Goal: Use online tool/utility

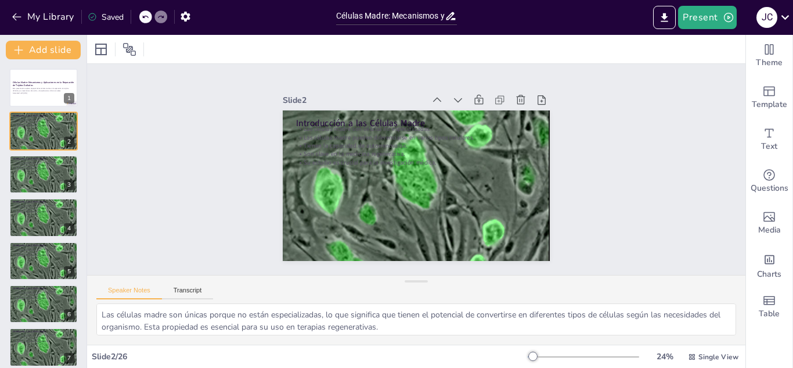
checkbox input "true"
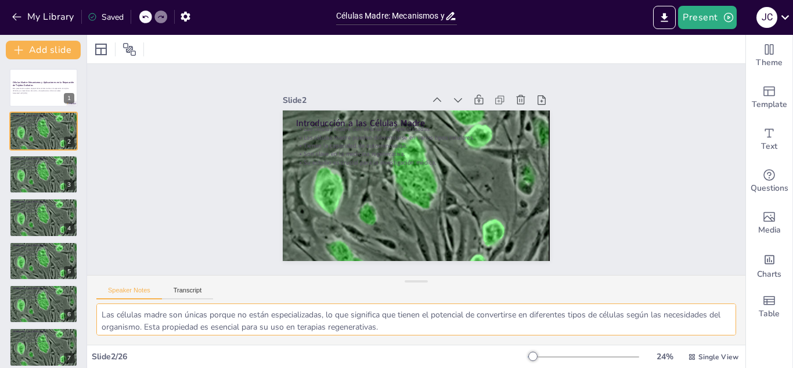
scroll to position [23, 0]
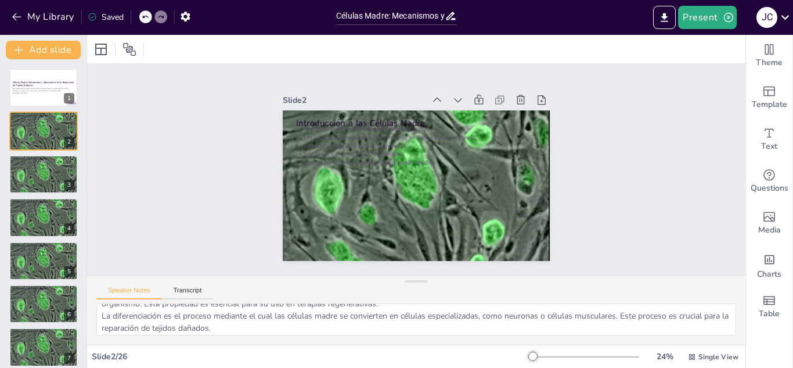
checkbox input "true"
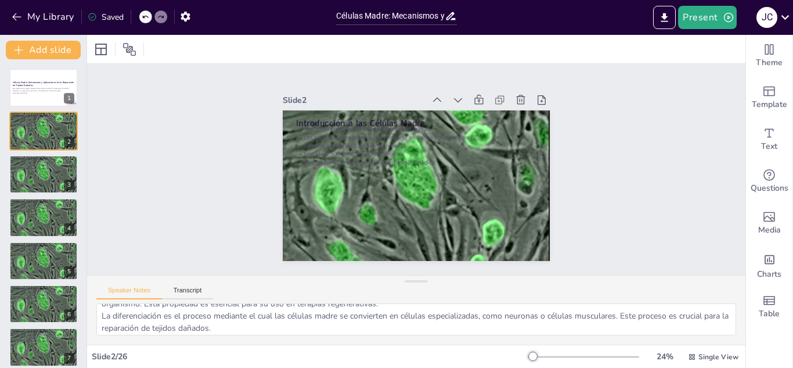
checkbox input "true"
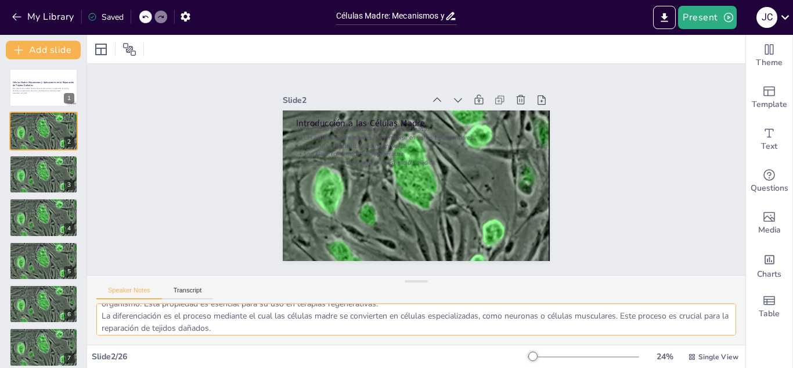
checkbox input "true"
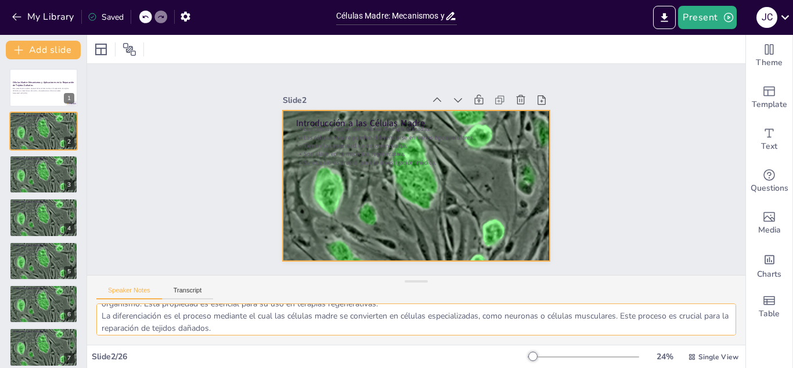
checkbox input "true"
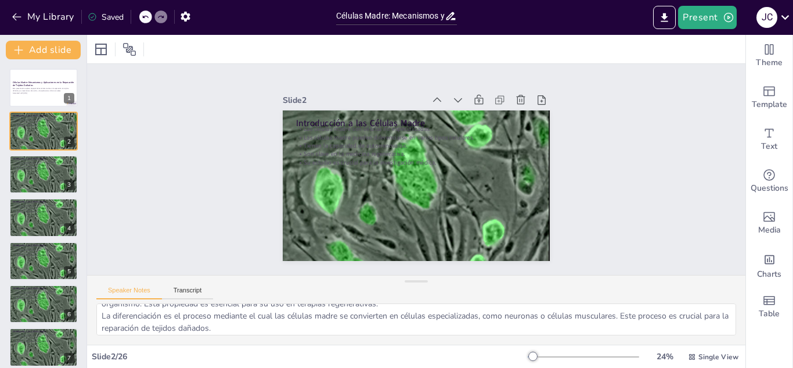
checkbox input "true"
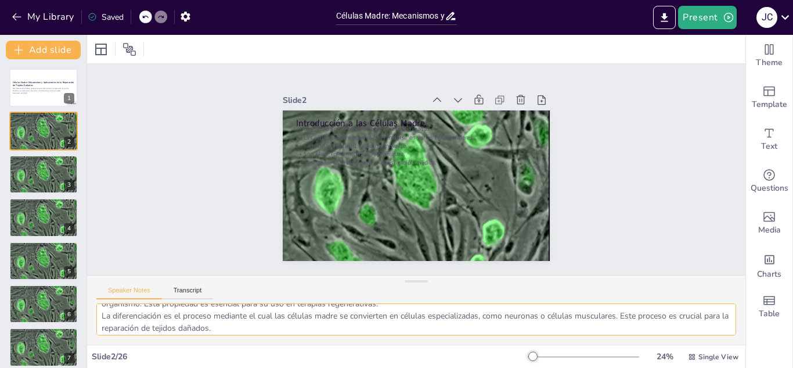
checkbox input "true"
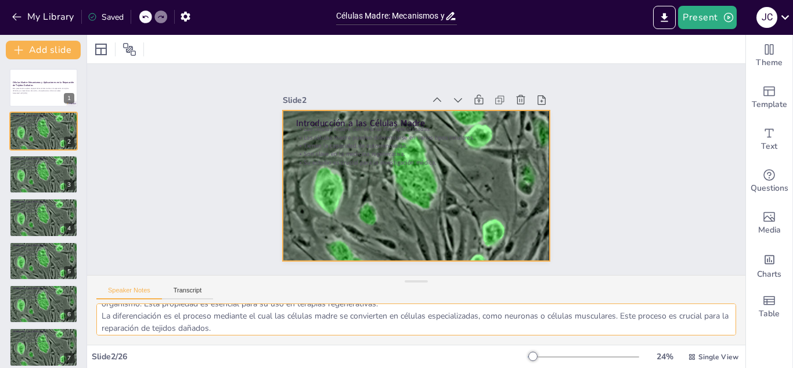
checkbox input "true"
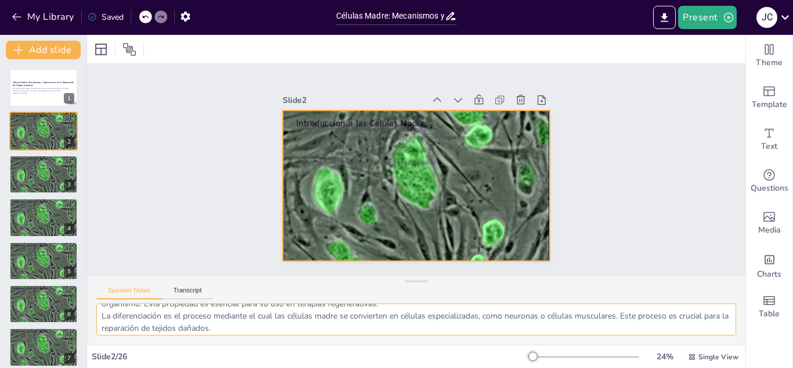
checkbox input "true"
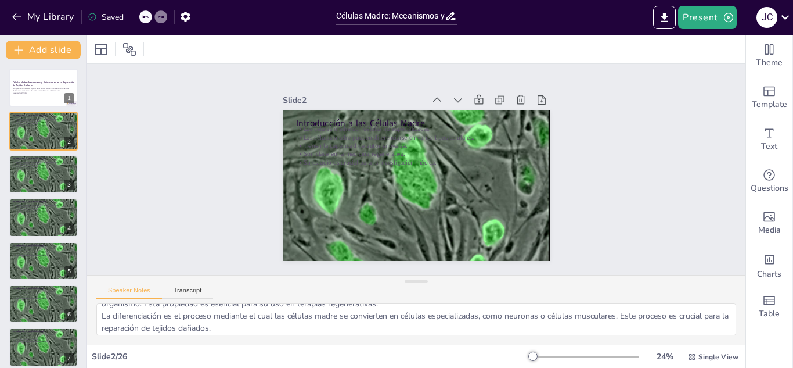
checkbox input "true"
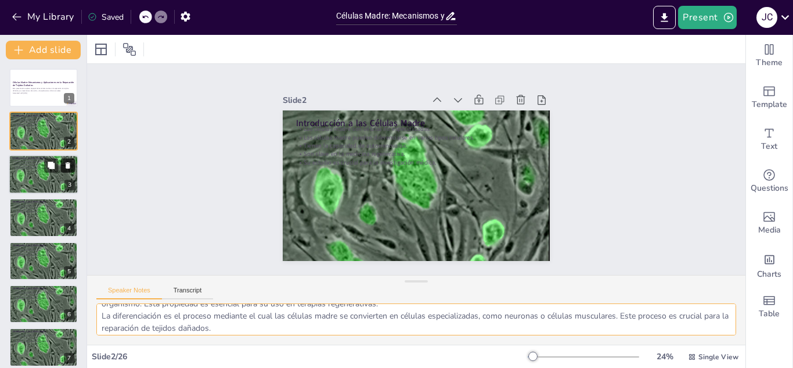
checkbox input "true"
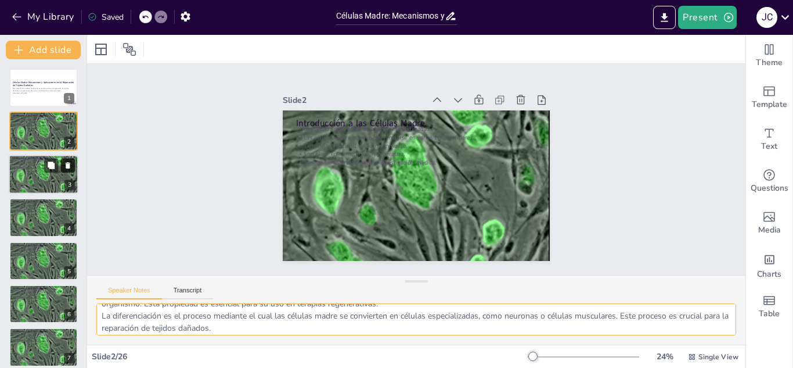
checkbox input "true"
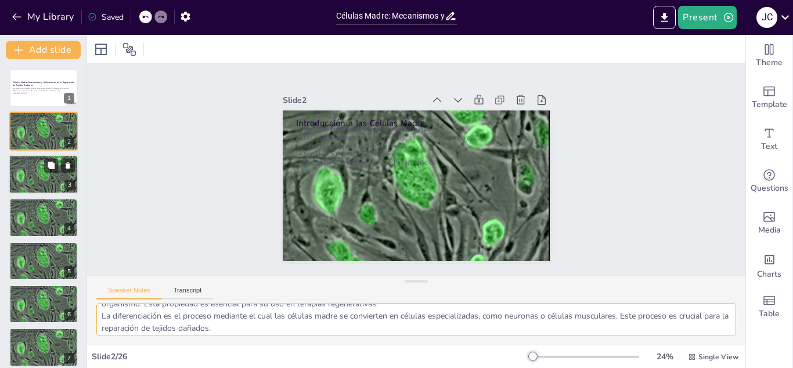
checkbox input "true"
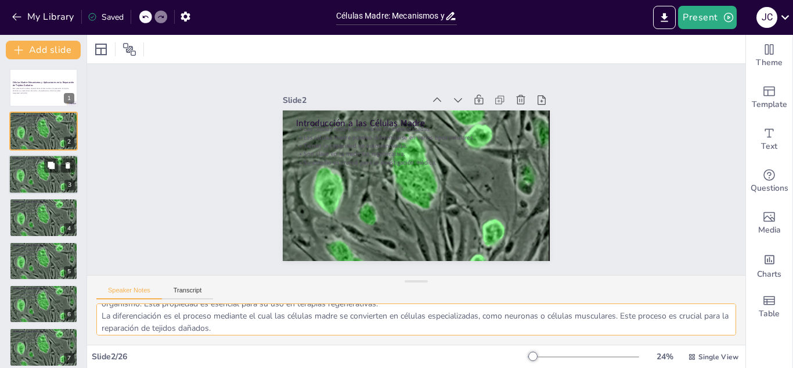
checkbox input "true"
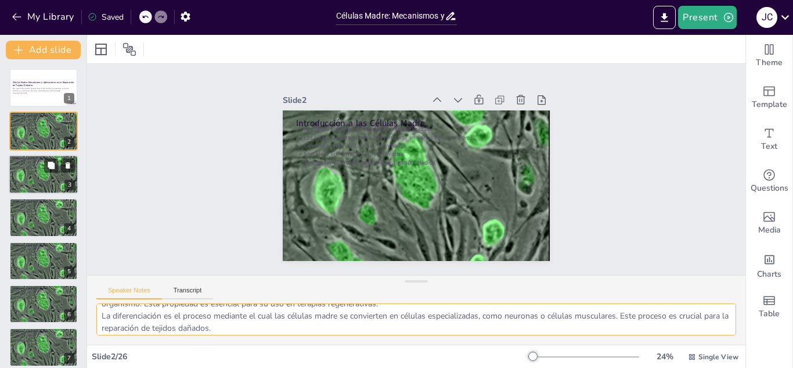
checkbox input "true"
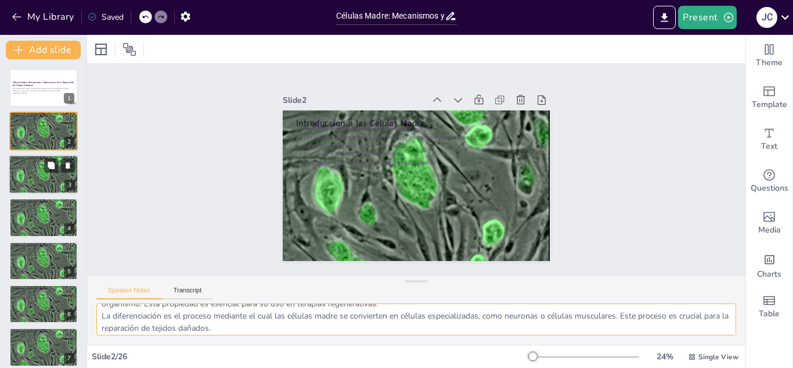
checkbox input "true"
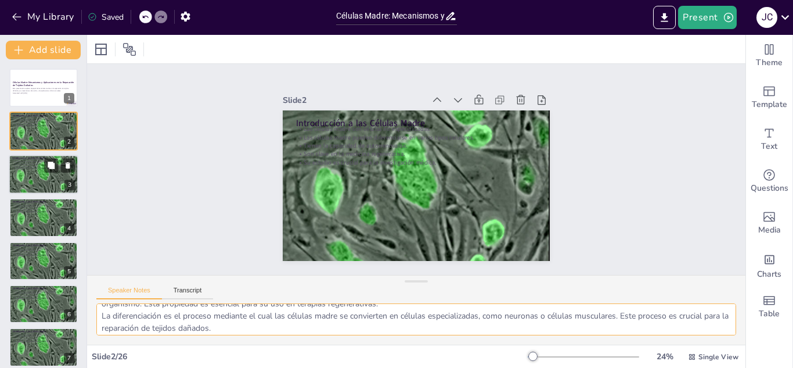
checkbox input "true"
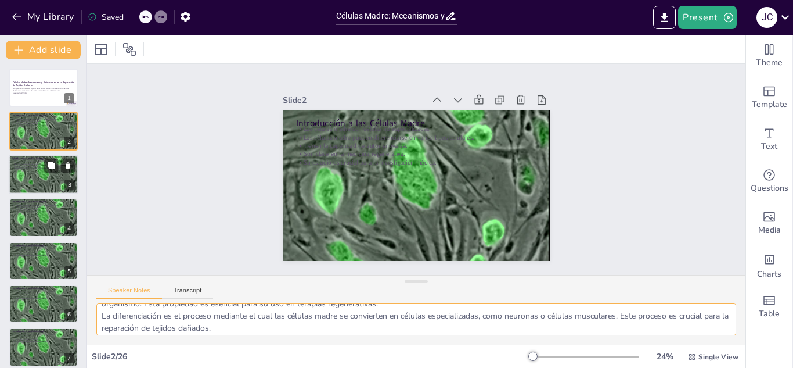
checkbox input "true"
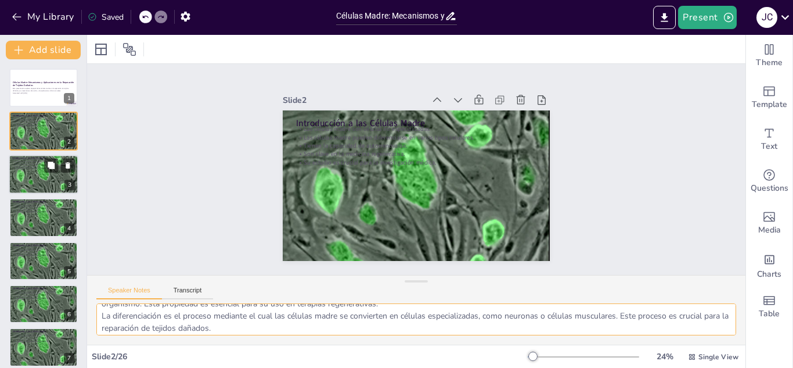
checkbox input "true"
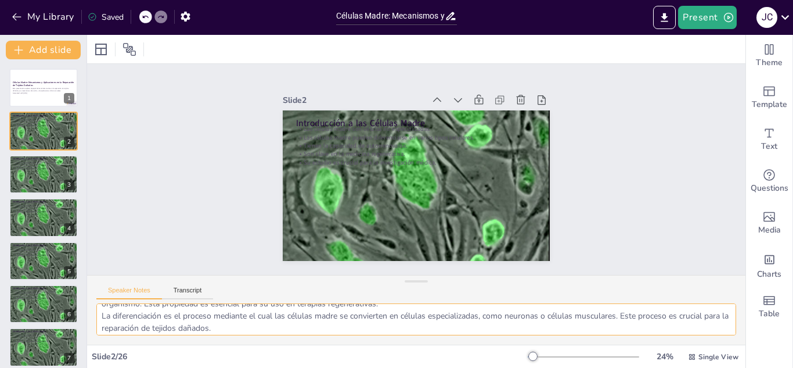
checkbox input "true"
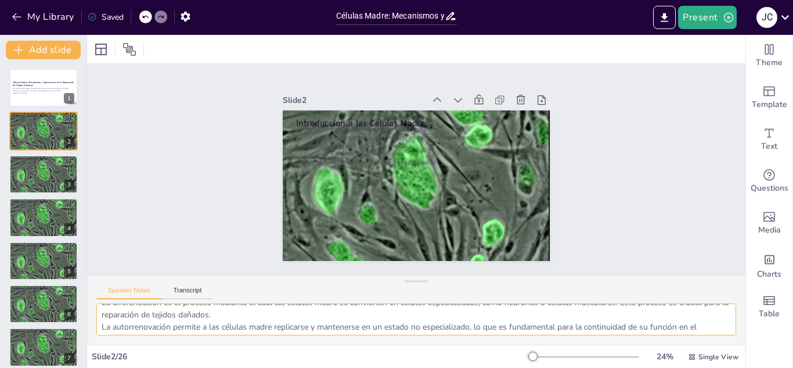
scroll to position [0, 0]
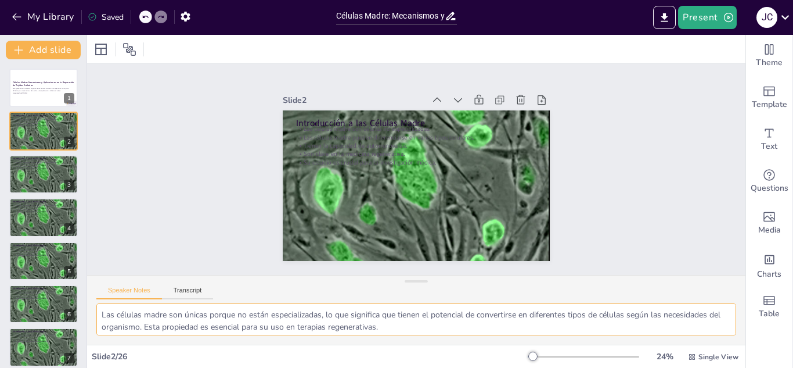
drag, startPoint x: 243, startPoint y: 327, endPoint x: 102, endPoint y: 316, distance: 142.1
click at [102, 316] on textarea "Las células madre son únicas porque no están especializadas, lo que significa q…" at bounding box center [416, 319] width 640 height 32
checkbox input "true"
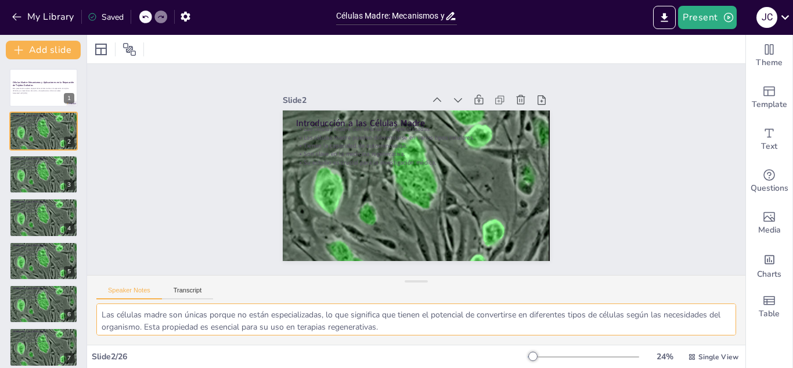
checkbox input "true"
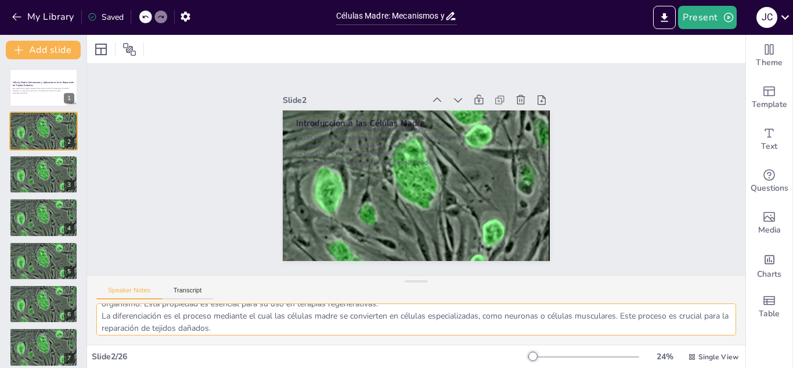
click at [104, 316] on textarea "Las células madre son únicas porque no están especializadas, lo que significa q…" at bounding box center [416, 319] width 640 height 32
click at [100, 316] on textarea "Las células madre son únicas porque no están especializadas, lo que significa q…" at bounding box center [416, 319] width 640 height 32
checkbox input "true"
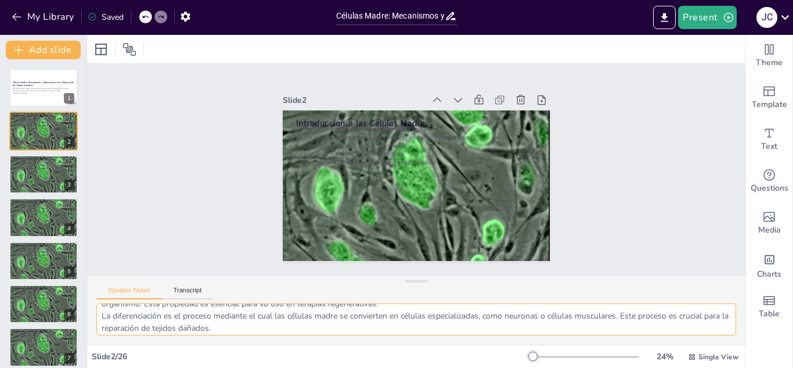
checkbox input "true"
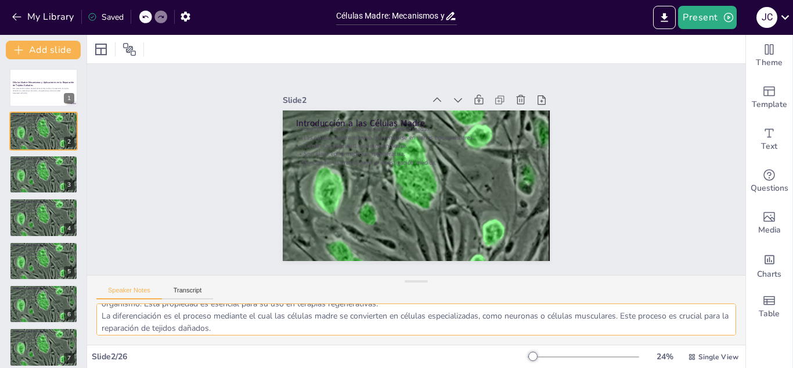
checkbox input "true"
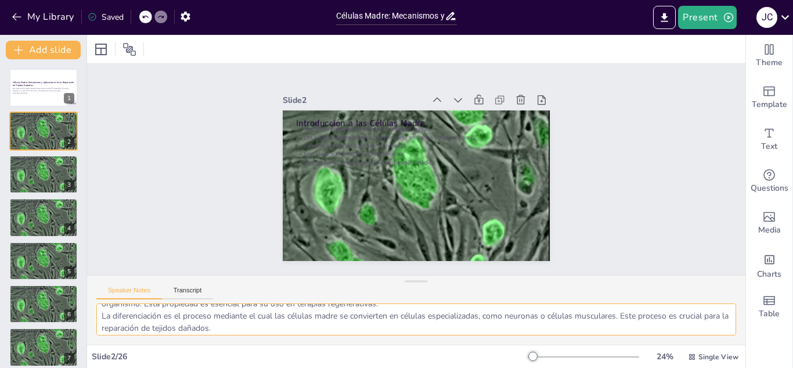
checkbox input "true"
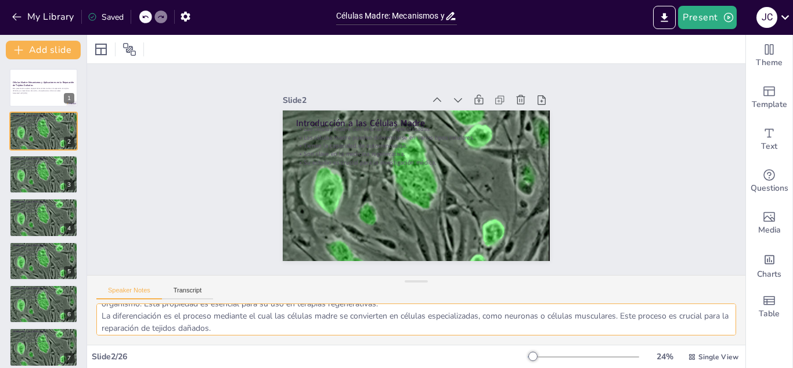
checkbox input "true"
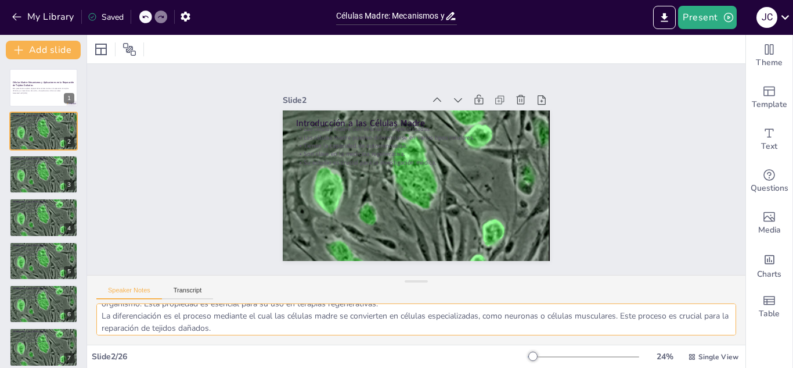
checkbox input "true"
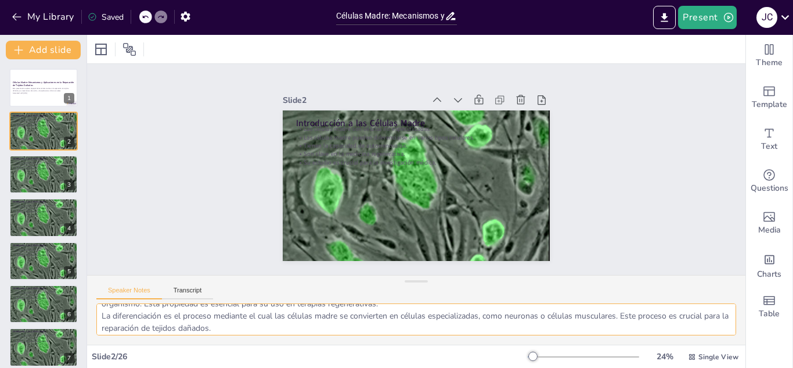
checkbox input "true"
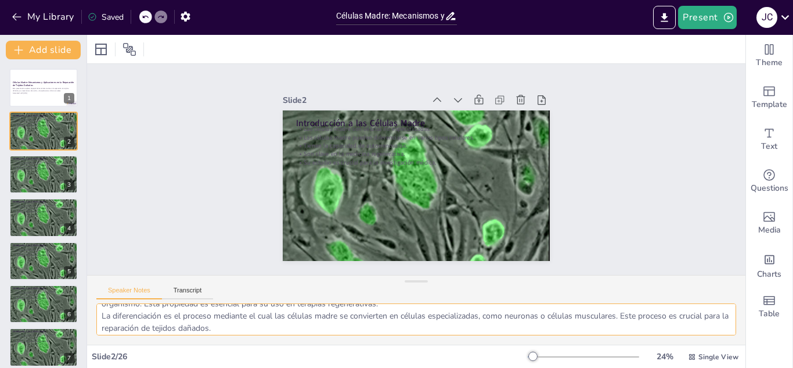
checkbox input "true"
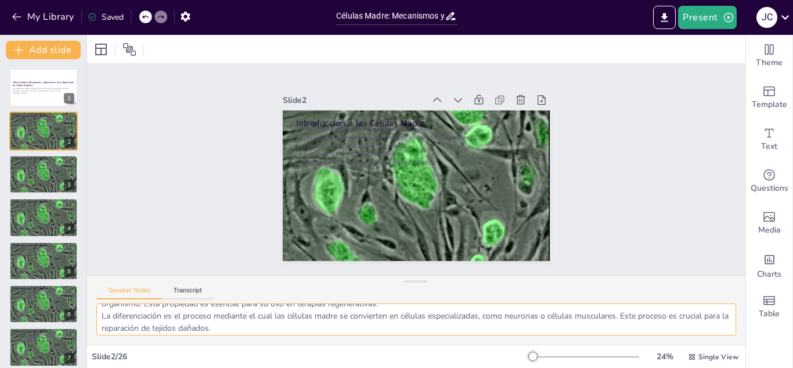
checkbox input "true"
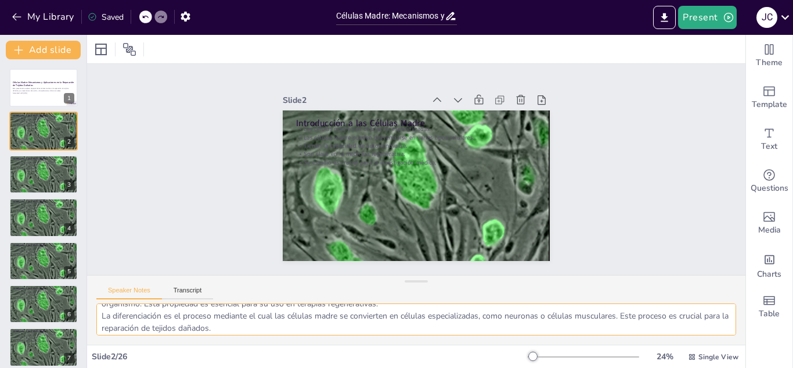
checkbox input "true"
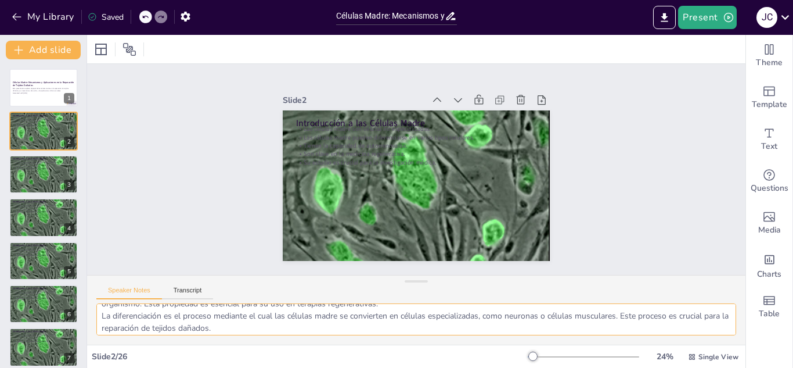
checkbox input "true"
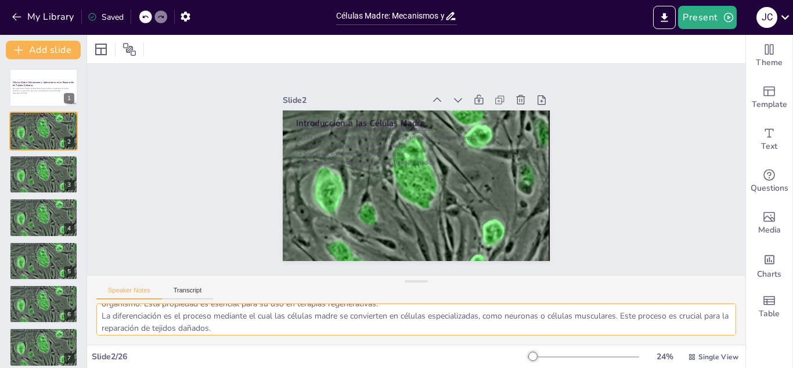
checkbox input "true"
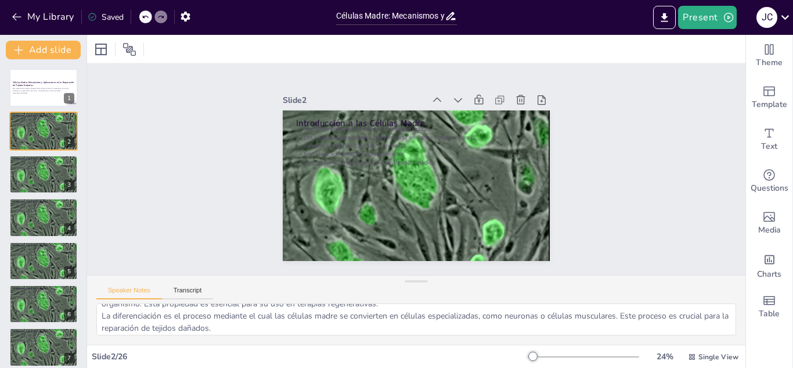
checkbox input "true"
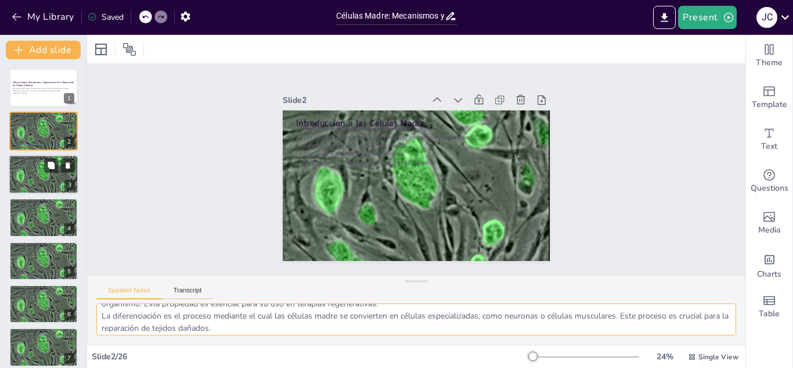
checkbox input "true"
click at [57, 179] on div at bounding box center [44, 174] width 70 height 59
checkbox input "true"
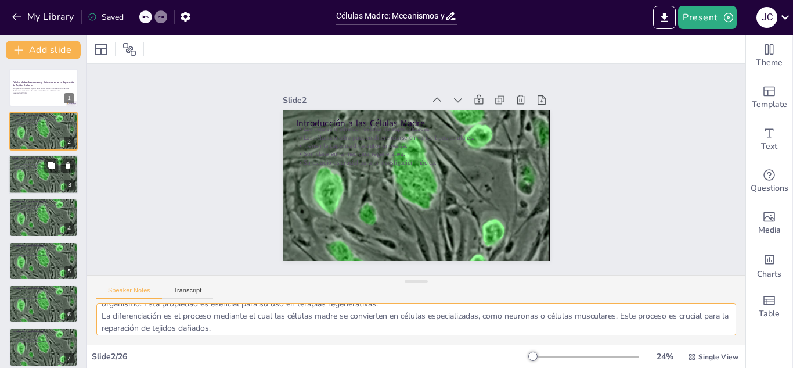
checkbox input "true"
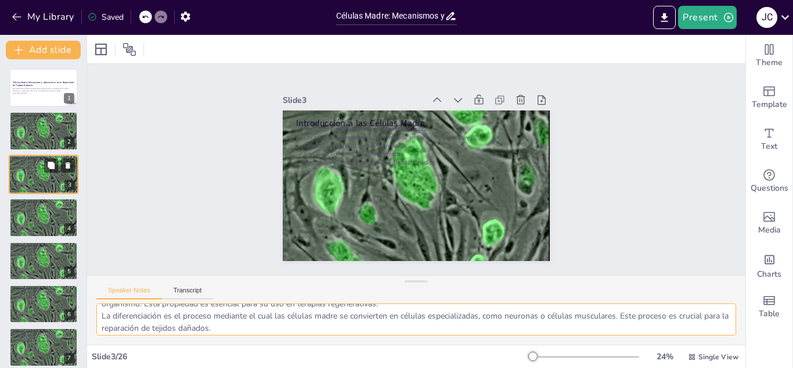
checkbox input "true"
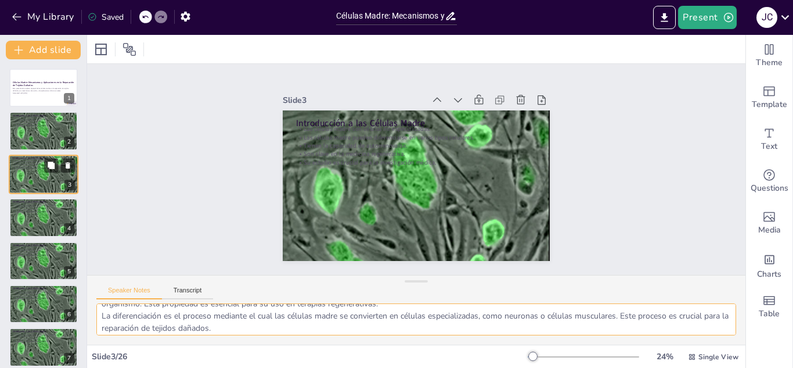
checkbox input "true"
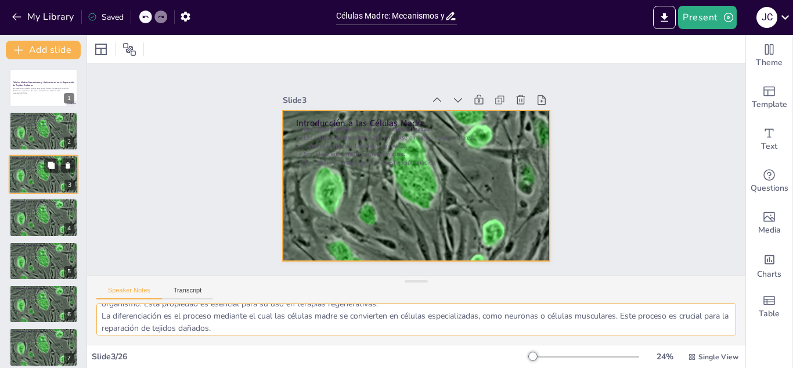
click at [39, 181] on div at bounding box center [44, 174] width 70 height 59
checkbox input "true"
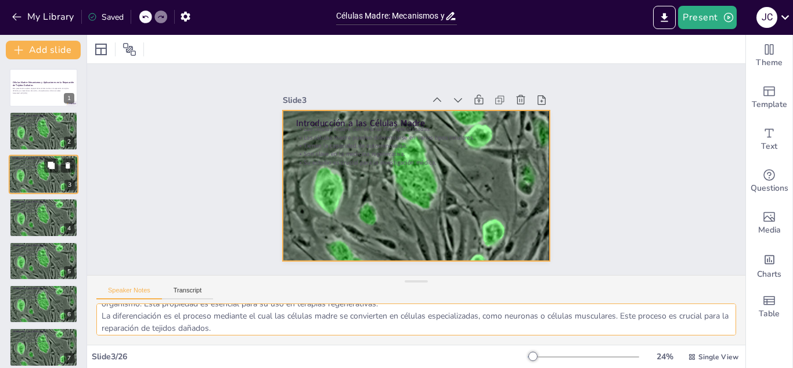
checkbox input "true"
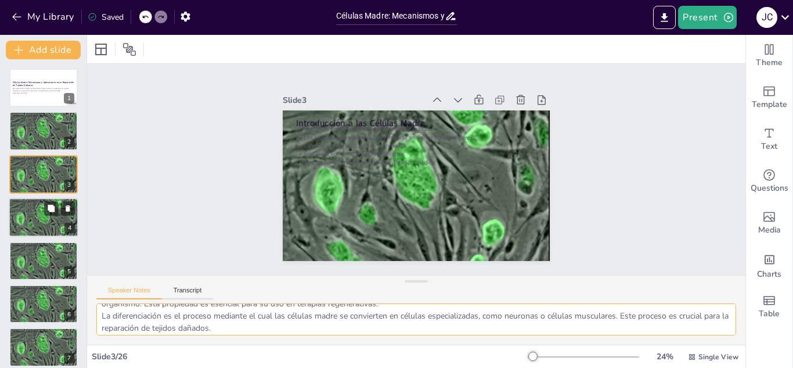
checkbox input "true"
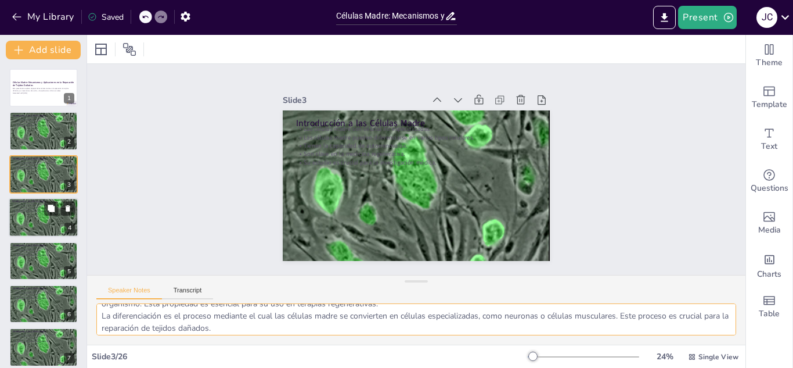
checkbox input "true"
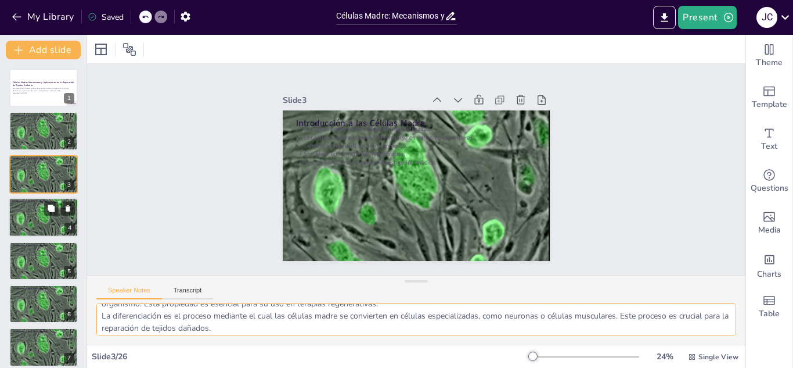
click at [42, 217] on div at bounding box center [44, 217] width 70 height 59
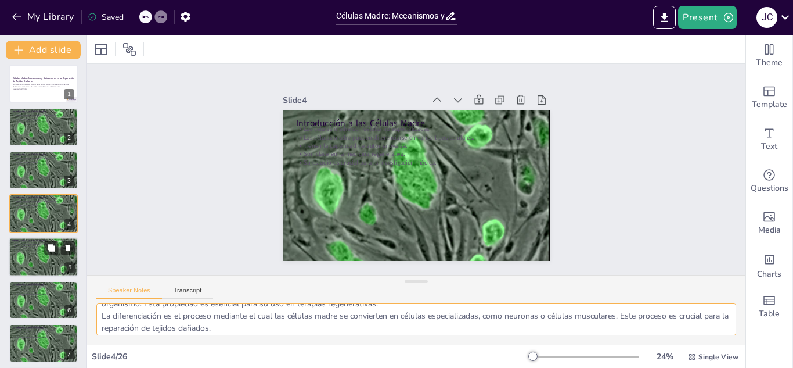
click at [40, 249] on p "Su estudio es crucial para la investigación médica." at bounding box center [43, 250] width 63 height 2
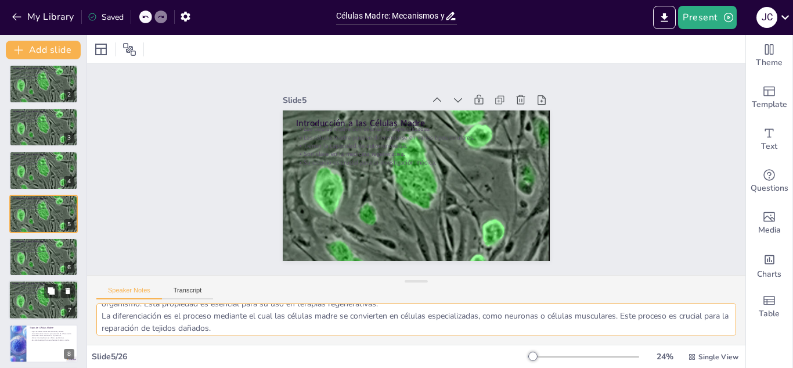
click at [42, 290] on p "Son clave en la medicina regenerativa." at bounding box center [43, 291] width 63 height 2
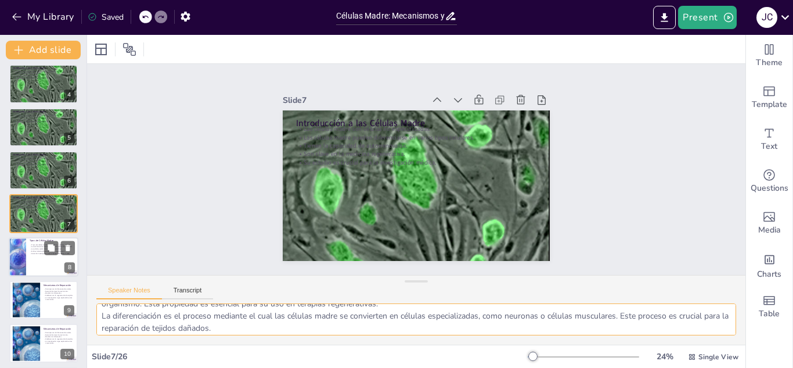
click at [38, 259] on div at bounding box center [44, 256] width 70 height 39
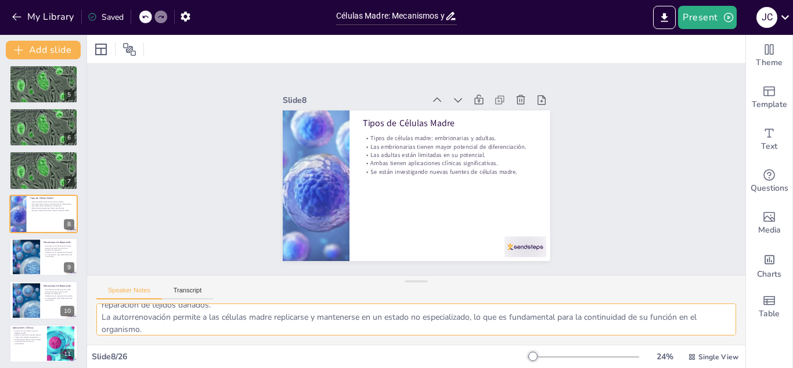
scroll to position [52, 0]
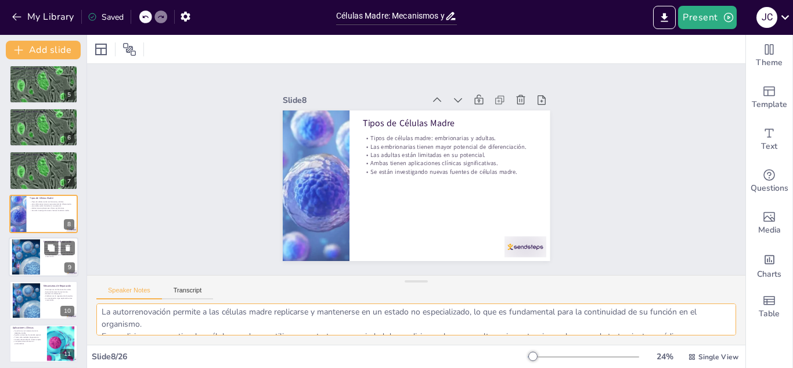
click at [44, 260] on div at bounding box center [44, 256] width 70 height 39
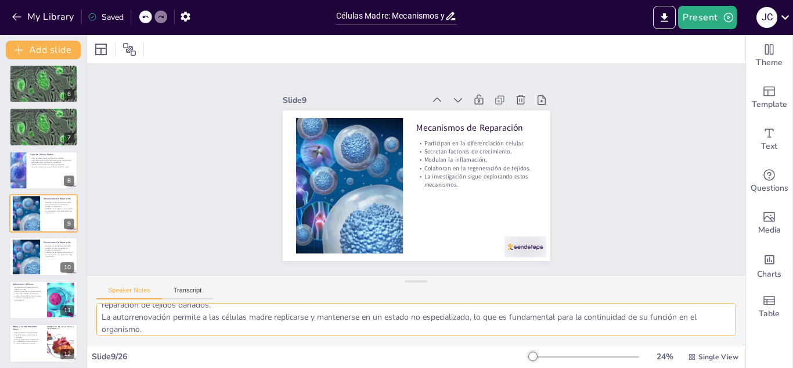
scroll to position [64, 0]
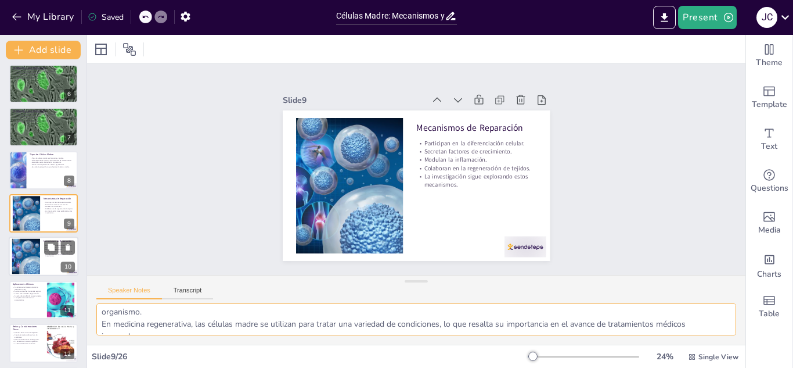
click at [46, 257] on div at bounding box center [44, 256] width 70 height 39
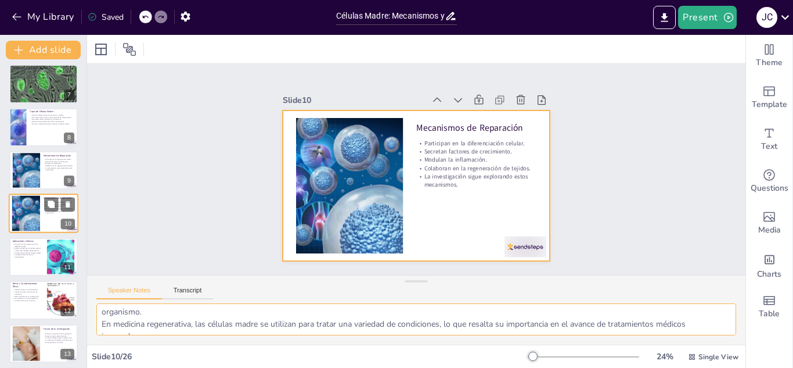
click at [45, 221] on div at bounding box center [44, 213] width 70 height 39
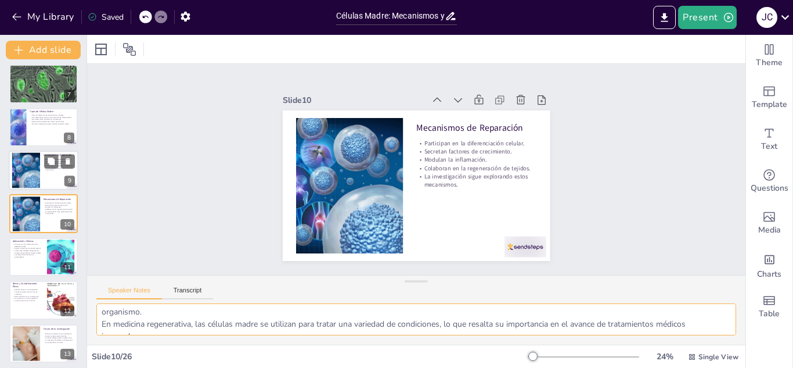
click at [43, 178] on div at bounding box center [44, 169] width 70 height 39
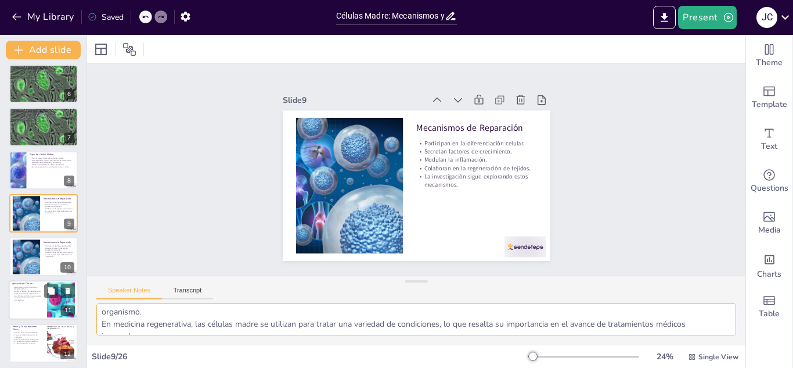
click at [33, 301] on div at bounding box center [44, 299] width 70 height 39
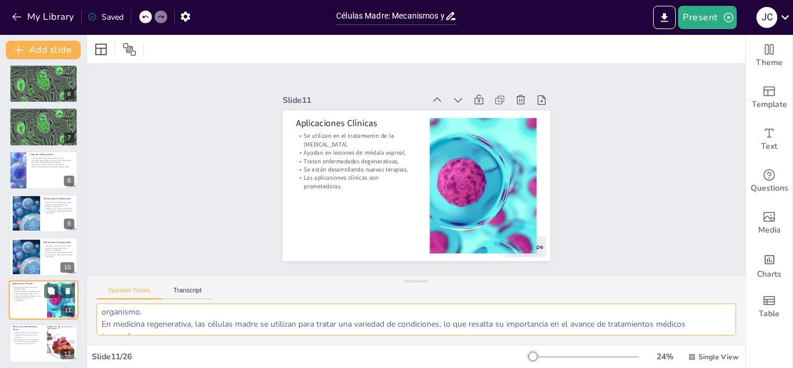
scroll to position [306, 0]
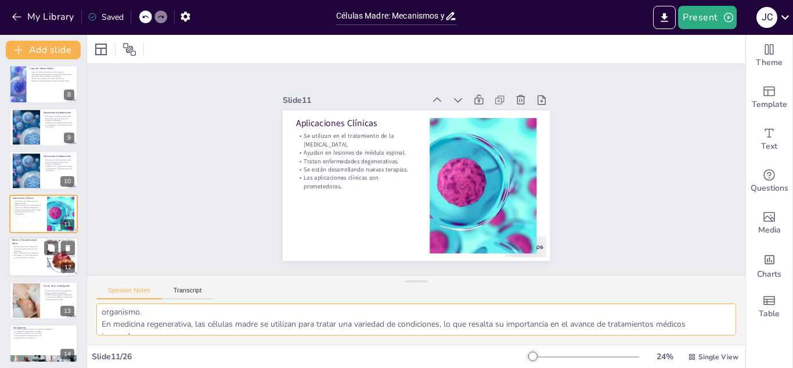
click at [44, 261] on div at bounding box center [44, 256] width 70 height 39
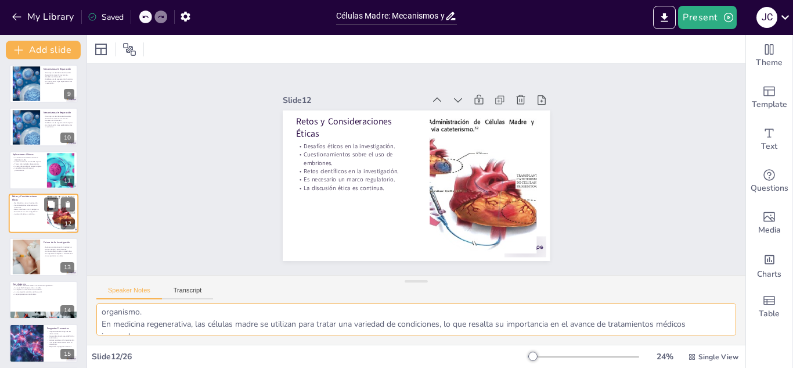
scroll to position [39, 0]
click at [37, 289] on p "Se espera un aumento en su uso clínico." at bounding box center [43, 289] width 63 height 2
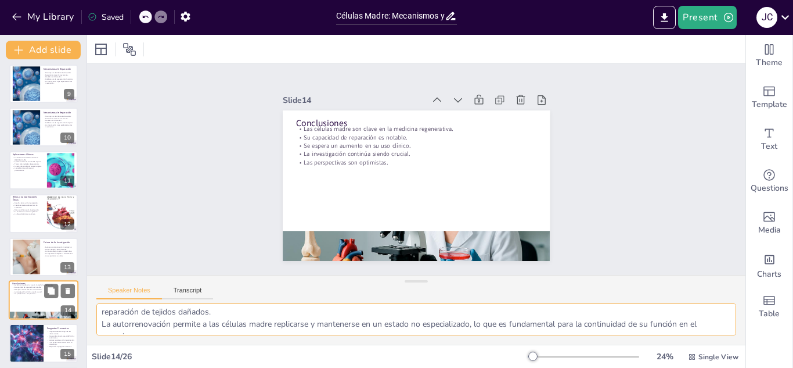
scroll to position [436, 0]
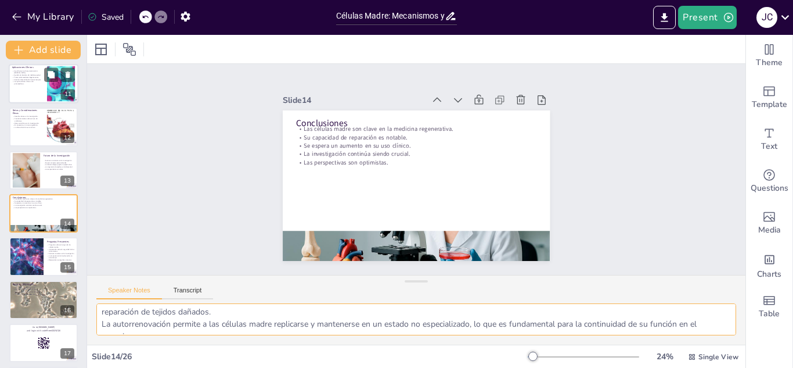
click at [45, 92] on div at bounding box center [44, 83] width 70 height 39
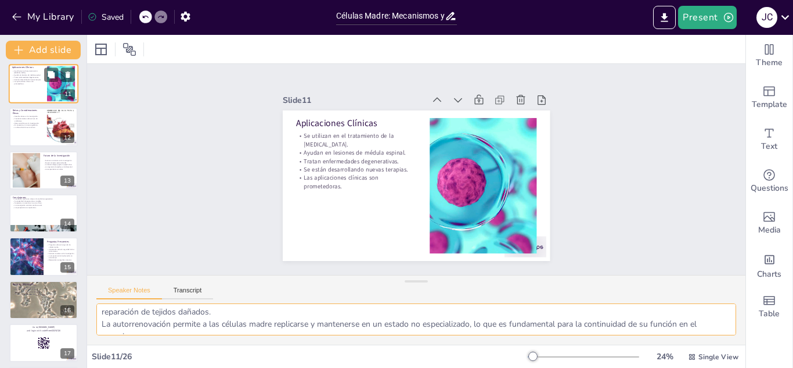
scroll to position [64, 0]
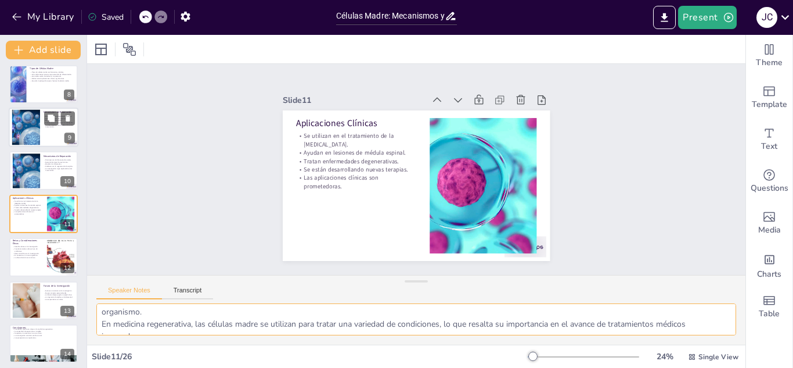
click at [43, 134] on div at bounding box center [44, 126] width 70 height 39
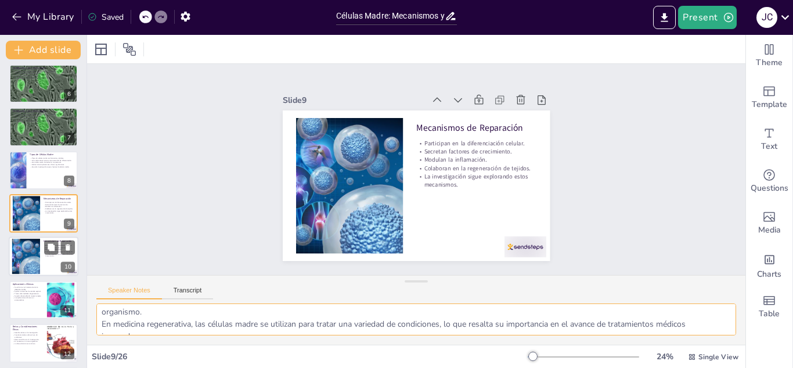
click at [42, 254] on div at bounding box center [44, 256] width 70 height 39
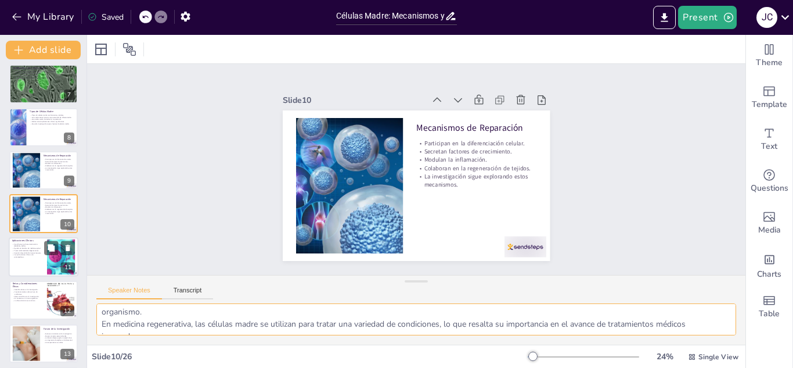
click at [30, 261] on div at bounding box center [44, 256] width 70 height 39
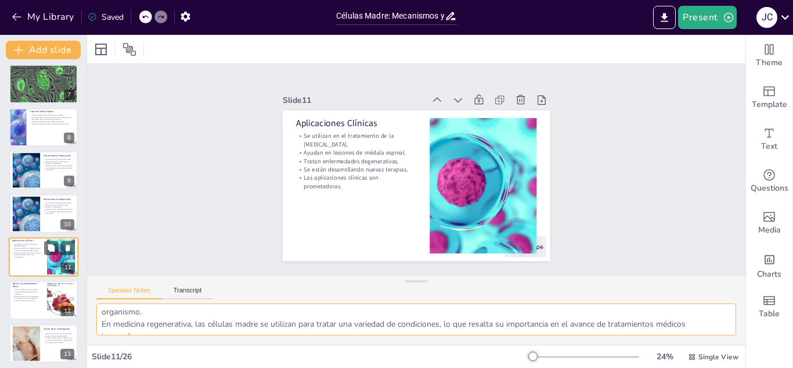
scroll to position [306, 0]
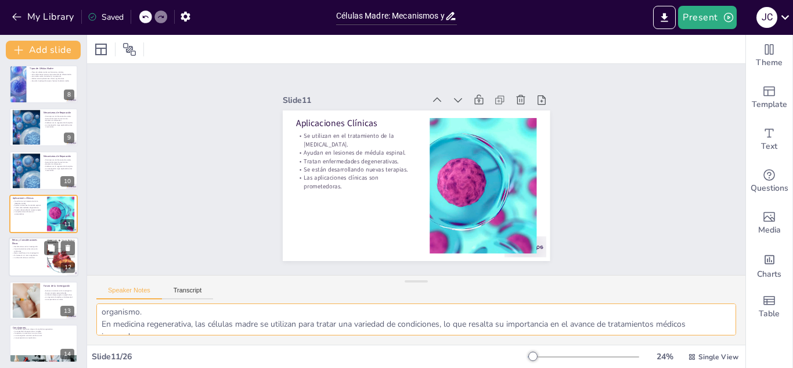
click at [36, 261] on div at bounding box center [44, 256] width 70 height 39
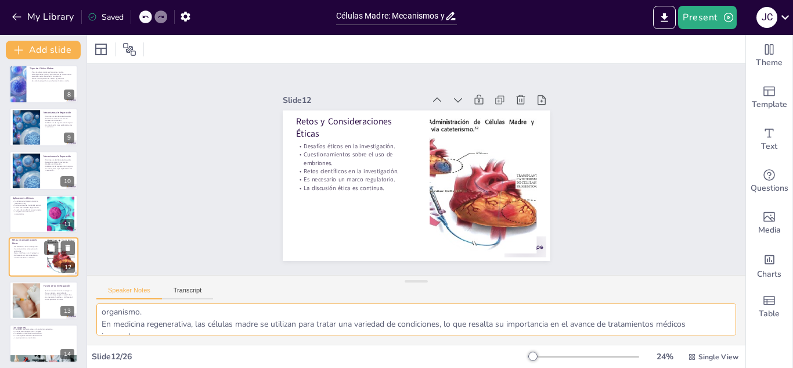
scroll to position [39, 0]
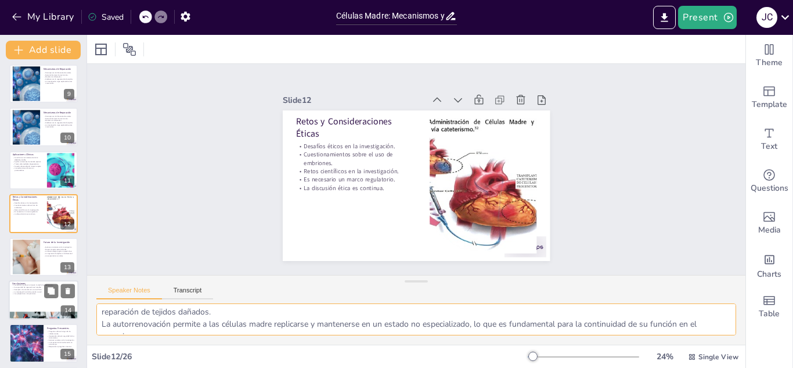
click at [38, 303] on div at bounding box center [44, 299] width 70 height 39
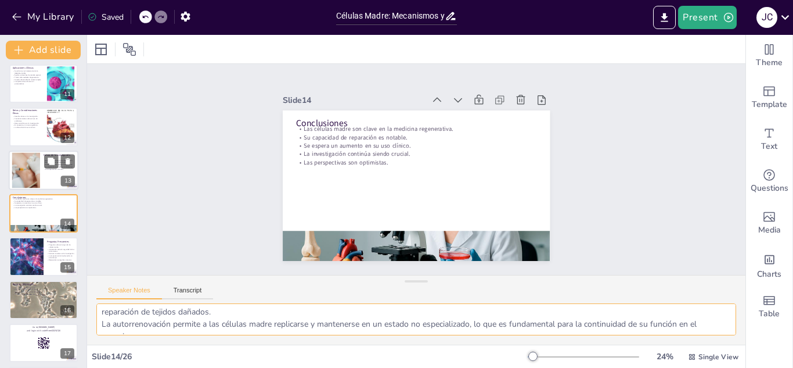
click at [27, 165] on div at bounding box center [25, 169] width 53 height 35
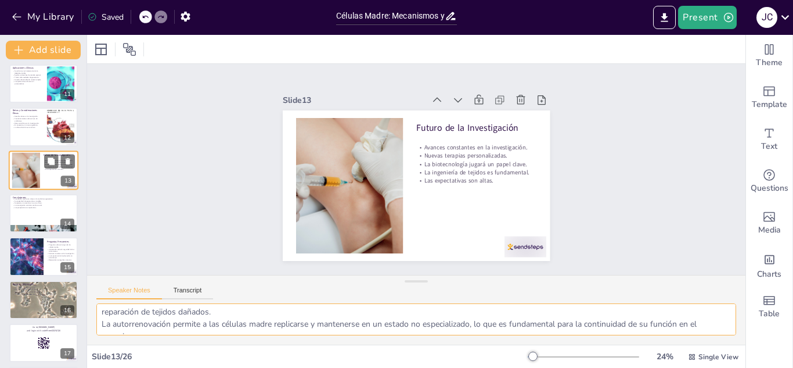
scroll to position [52, 0]
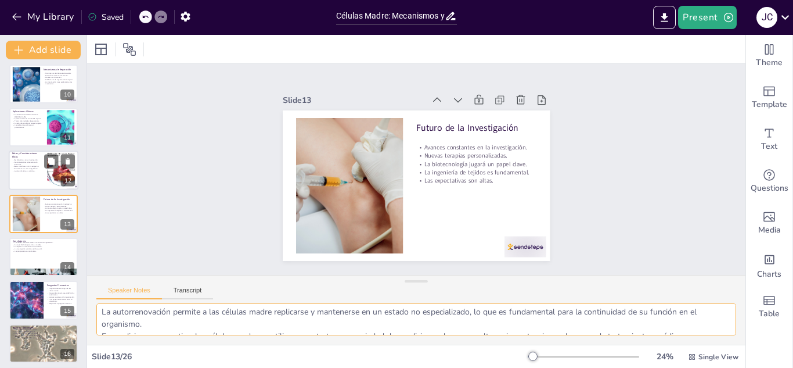
click at [37, 170] on p "La discusión ética es continua." at bounding box center [27, 171] width 31 height 2
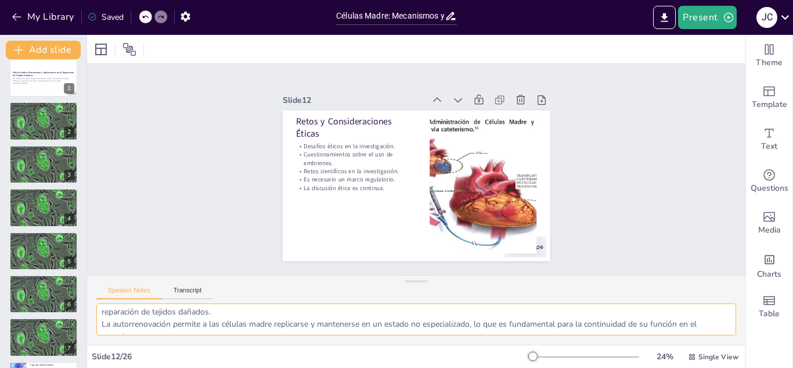
scroll to position [0, 0]
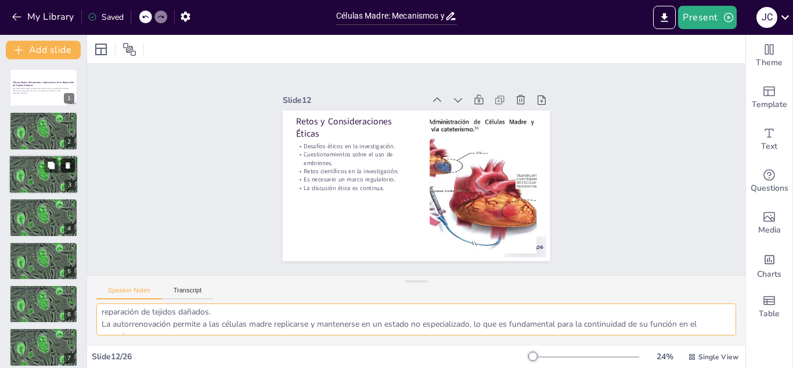
click at [67, 165] on icon at bounding box center [68, 165] width 5 height 6
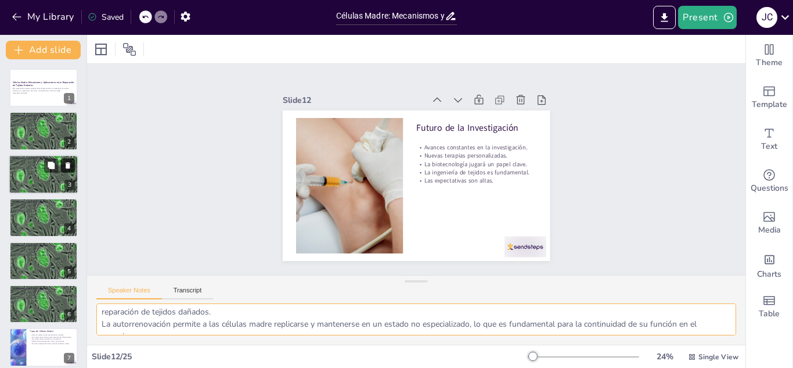
scroll to position [52, 0]
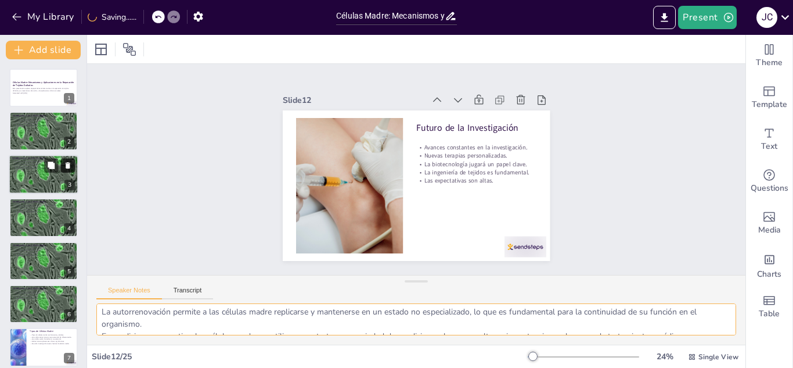
click at [70, 166] on icon at bounding box center [68, 165] width 5 height 6
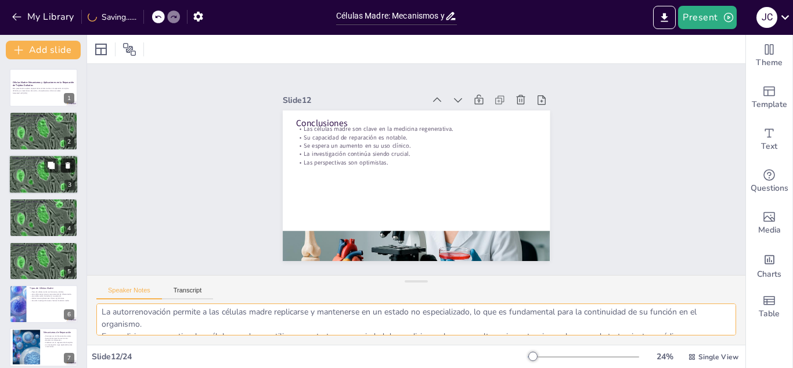
scroll to position [39, 0]
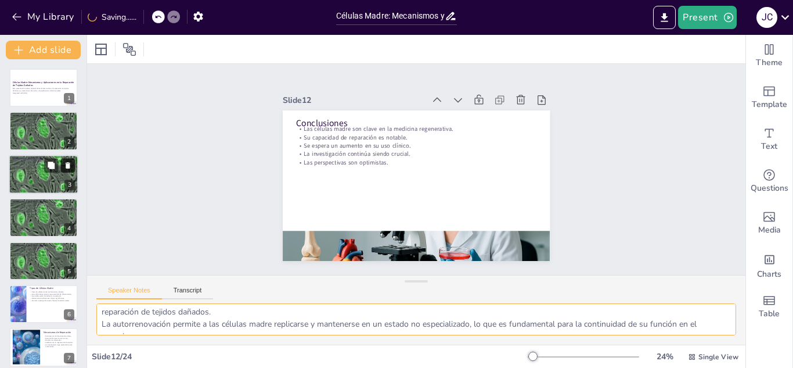
click at [70, 166] on icon at bounding box center [68, 165] width 5 height 6
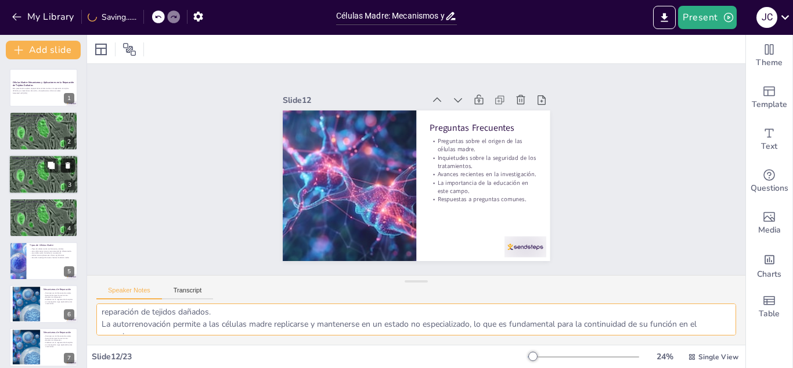
scroll to position [52, 0]
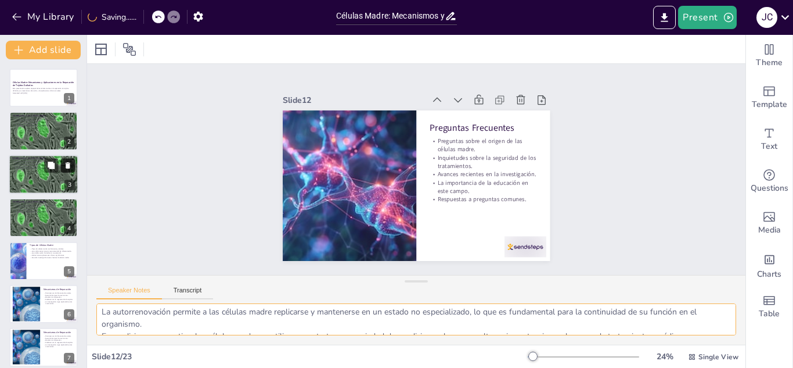
click at [70, 166] on icon at bounding box center [68, 165] width 5 height 6
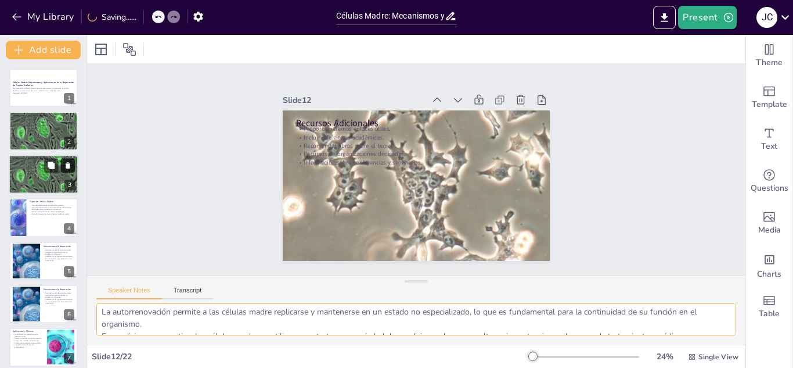
click at [70, 166] on icon at bounding box center [68, 165] width 5 height 6
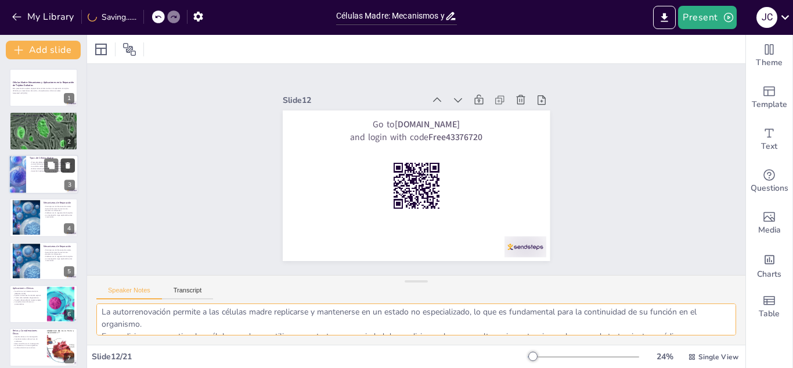
scroll to position [0, 0]
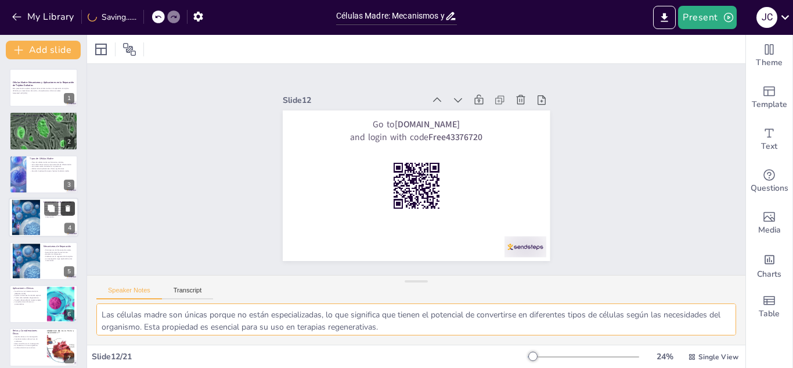
click at [67, 209] on icon at bounding box center [68, 208] width 5 height 6
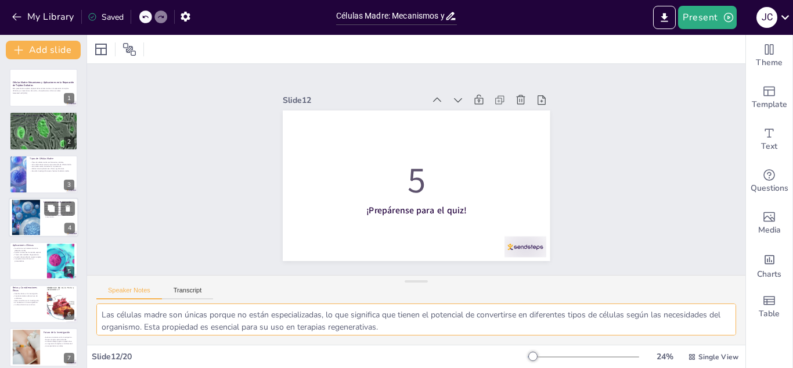
click at [32, 219] on div at bounding box center [25, 217] width 67 height 35
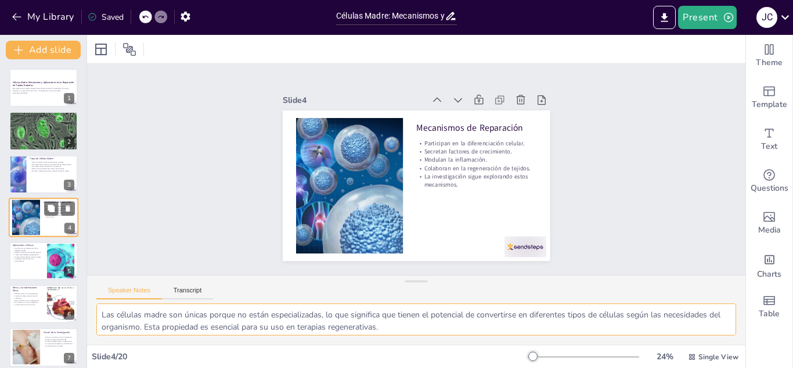
scroll to position [4, 0]
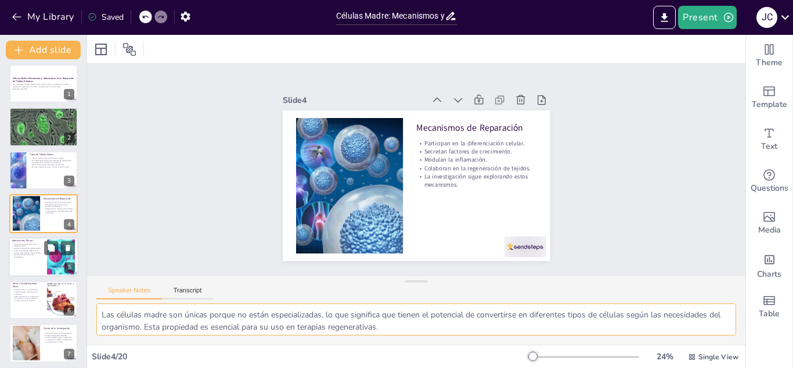
click at [21, 265] on div at bounding box center [44, 256] width 70 height 39
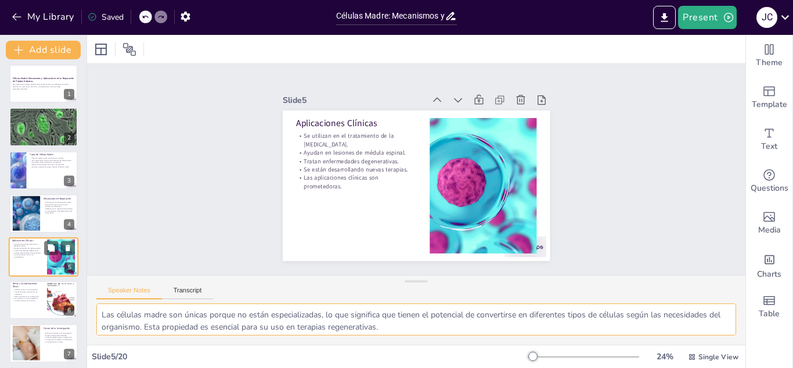
scroll to position [47, 0]
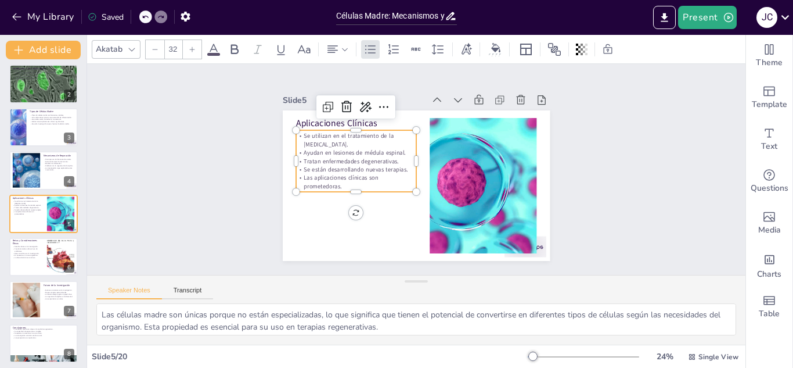
click at [370, 186] on div "Se utilizan en el tratamiento de la [MEDICAL_DATA]. Ayudan en lesiones de médul…" at bounding box center [356, 161] width 120 height 62
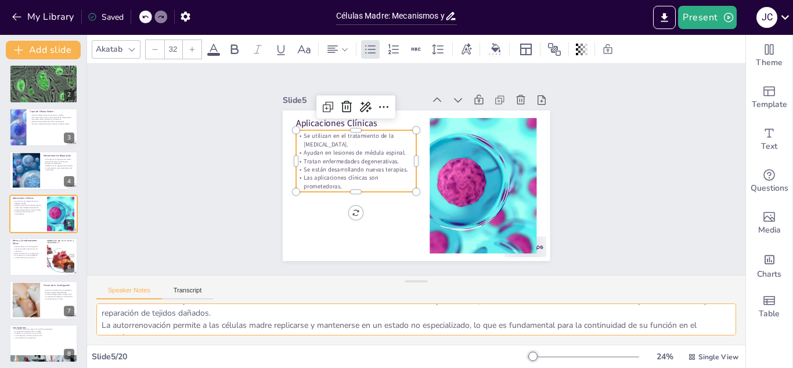
scroll to position [46, 0]
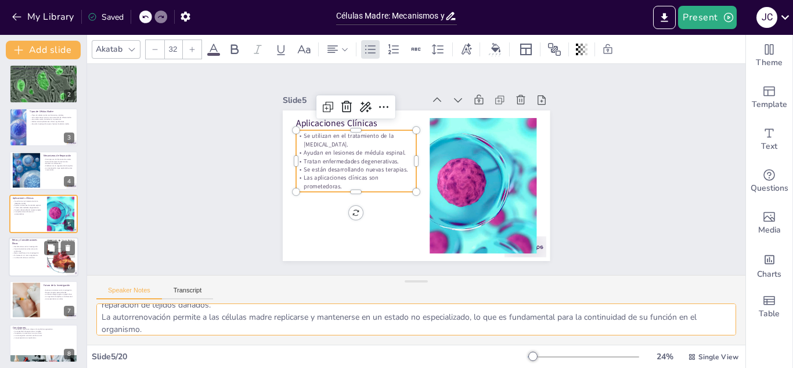
click at [48, 260] on div at bounding box center [61, 256] width 46 height 35
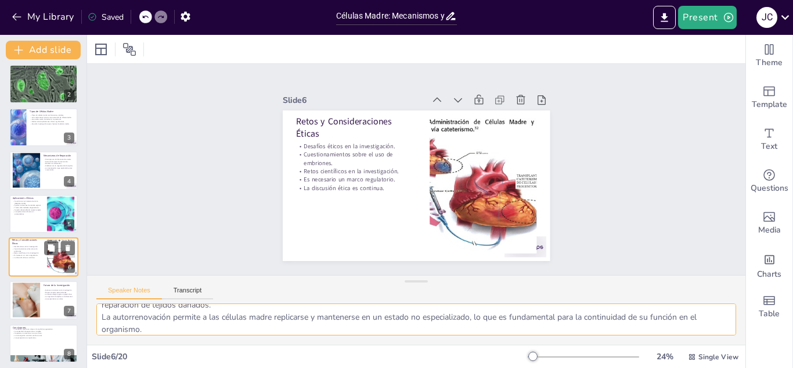
scroll to position [39, 0]
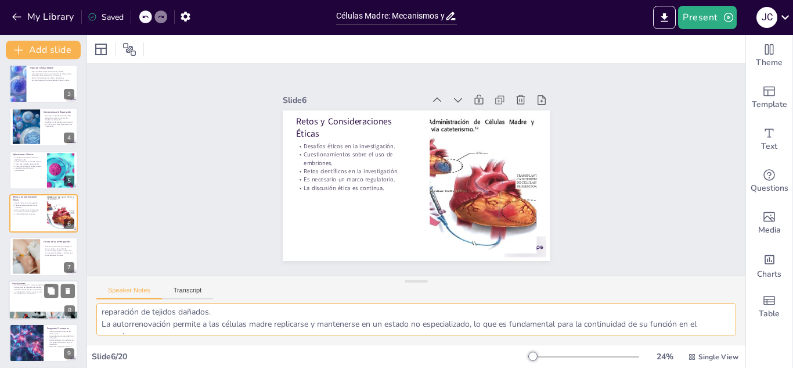
click at [42, 296] on div at bounding box center [44, 299] width 70 height 39
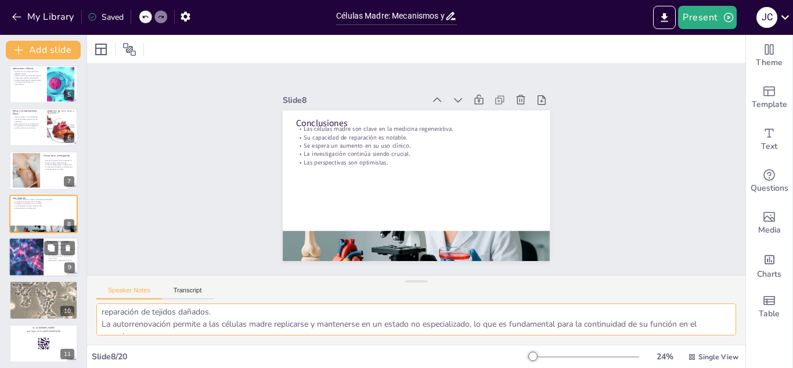
click at [30, 258] on div at bounding box center [26, 256] width 70 height 39
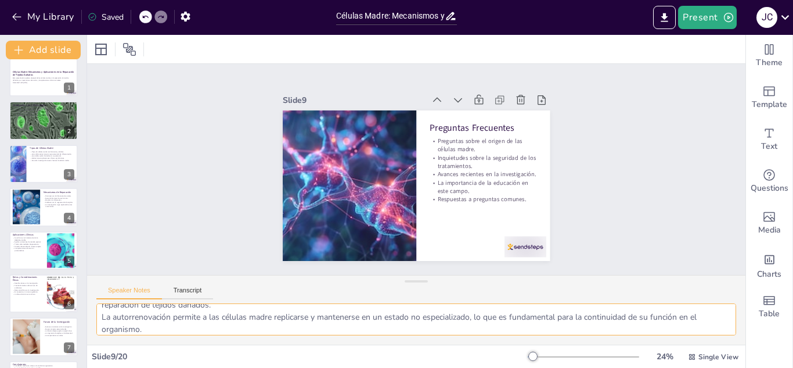
scroll to position [0, 0]
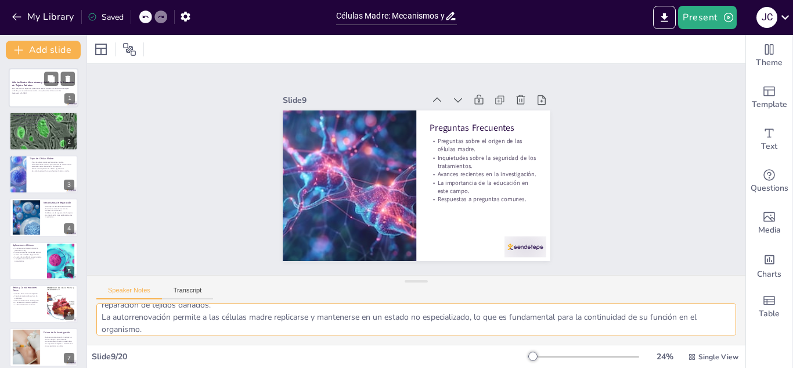
click at [36, 94] on div "Esta presentación explora el papel de las células madre en la reparación de tej…" at bounding box center [43, 91] width 63 height 8
